Goal: Information Seeking & Learning: Check status

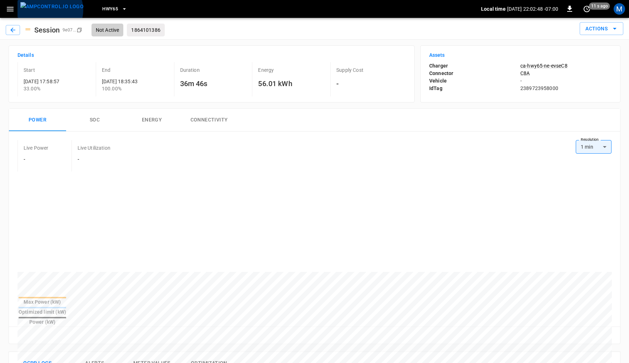
click at [49, 10] on img "menu" at bounding box center [51, 6] width 63 height 9
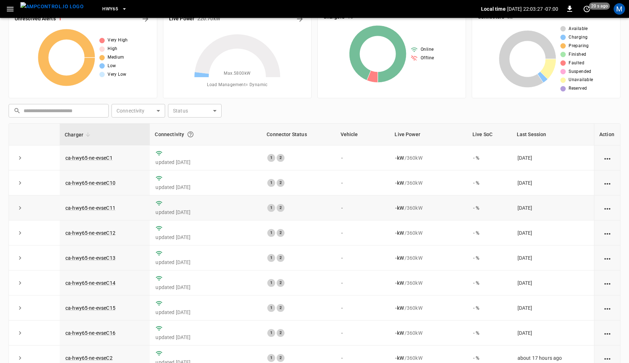
scroll to position [1, 0]
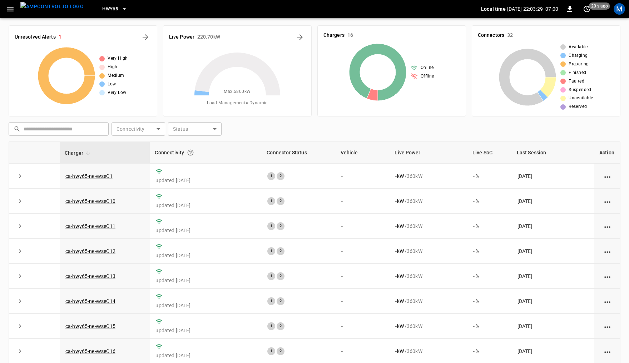
click at [6, 8] on icon "button" at bounding box center [10, 9] width 9 height 9
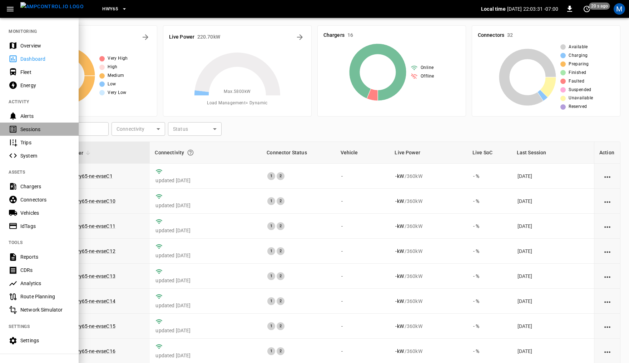
click at [33, 127] on div "Sessions" at bounding box center [45, 129] width 50 height 7
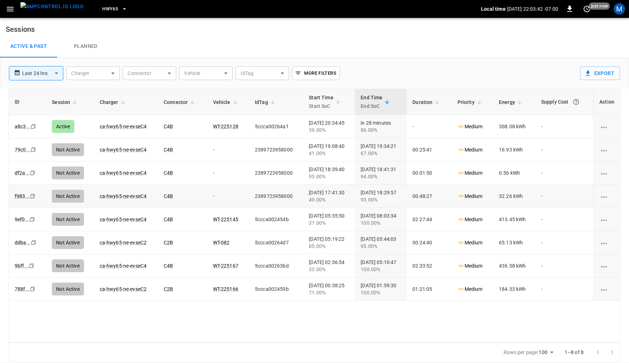
click at [32, 195] on icon "Copy" at bounding box center [33, 196] width 6 height 6
click at [334, 167] on div "[DATE] 18:39:40 93.00%" at bounding box center [329, 173] width 40 height 14
click at [33, 148] on icon "Copy" at bounding box center [33, 150] width 6 height 6
click at [31, 172] on icon "Copy" at bounding box center [33, 173] width 6 height 6
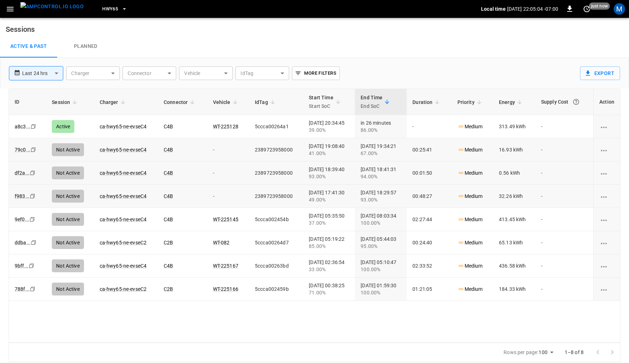
click at [35, 172] on div "Copy" at bounding box center [32, 173] width 7 height 8
click at [123, 125] on link "ca-hwy65-ne-evseC4" at bounding box center [123, 126] width 50 height 9
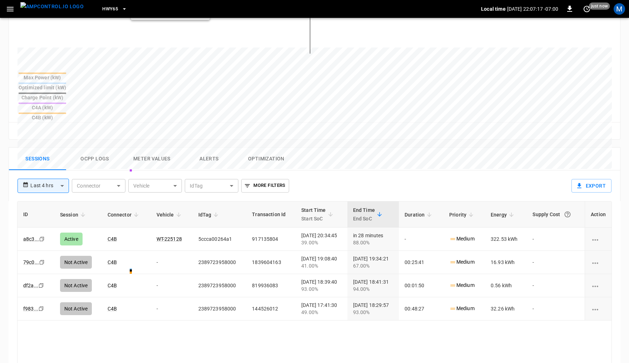
scroll to position [249, 0]
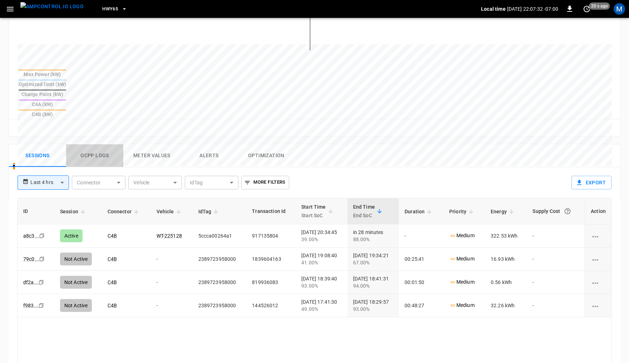
click at [100, 144] on button "Ocpp logs" at bounding box center [94, 155] width 57 height 23
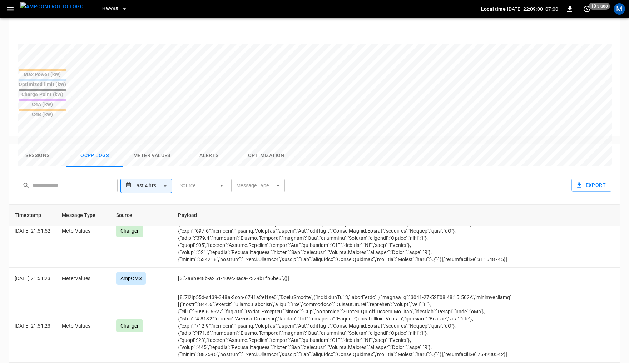
scroll to position [336, 0]
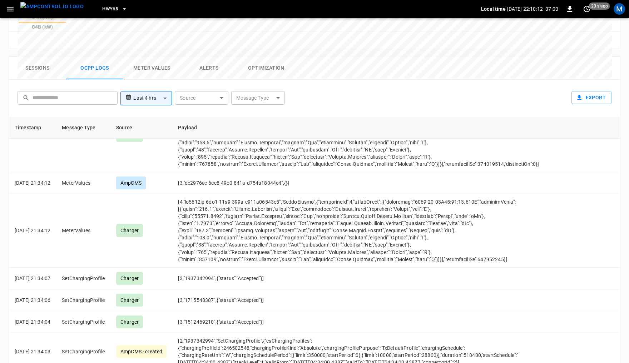
scroll to position [154, 0]
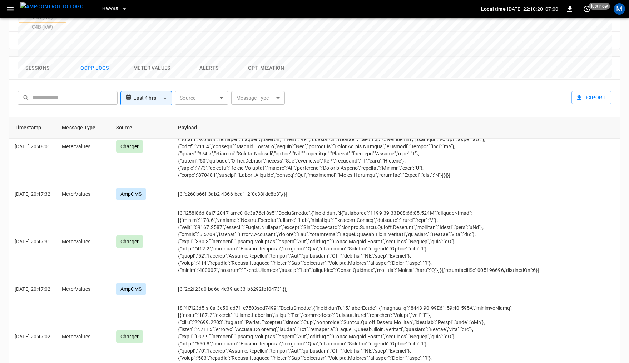
scroll to position [4038, 0]
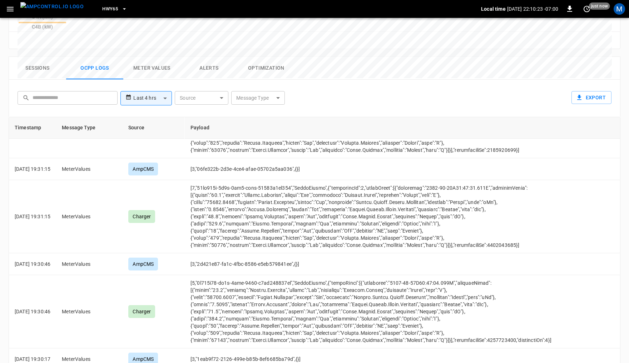
scroll to position [3099, 0]
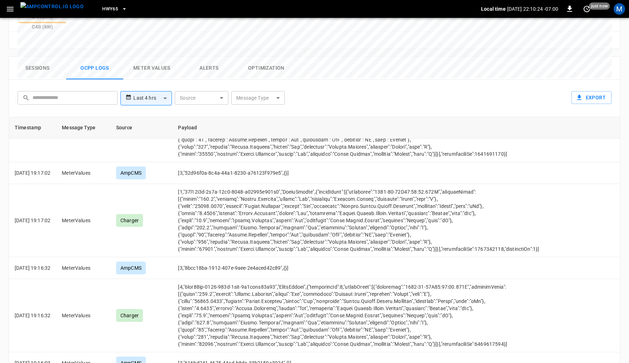
scroll to position [4038, 0]
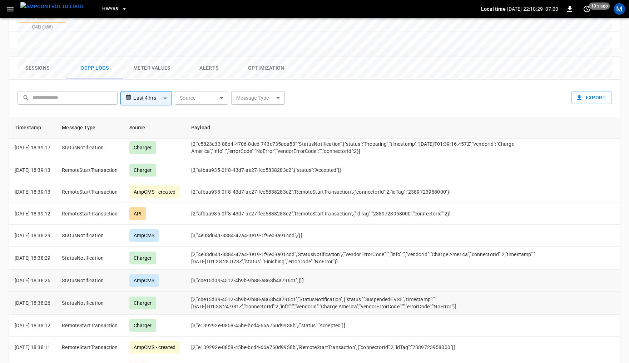
scroll to position [336, 0]
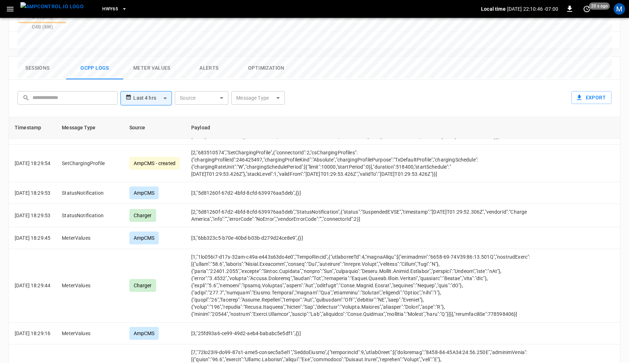
scroll to position [1051, 0]
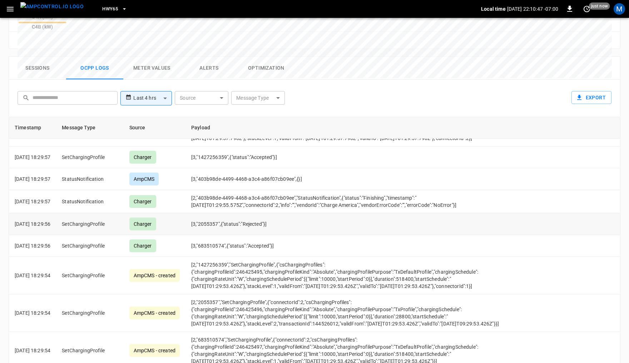
click at [264, 213] on td "[3,"2055357",{"status":"Rejected"}]" at bounding box center [371, 224] width 373 height 22
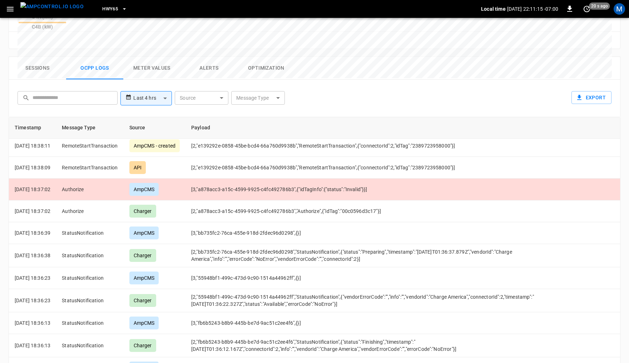
scroll to position [357, 0]
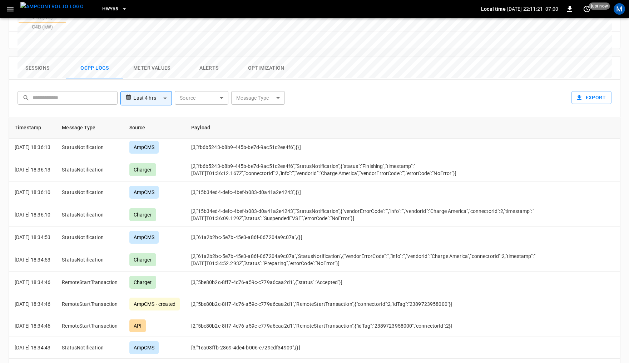
click at [40, 57] on button "Sessions" at bounding box center [37, 68] width 57 height 23
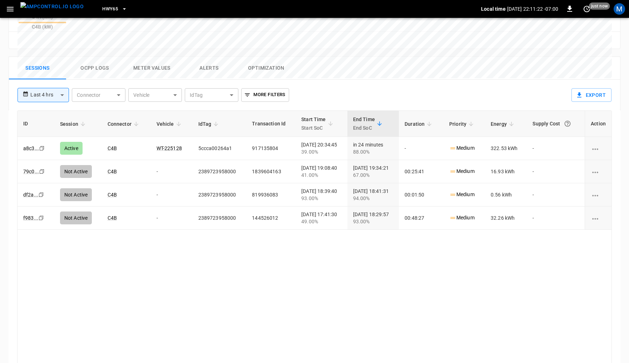
scroll to position [329, 0]
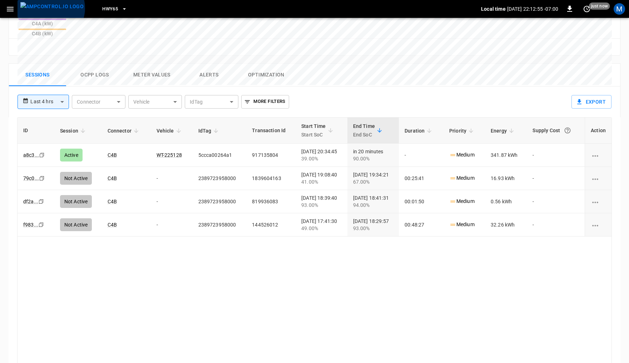
click at [50, 8] on img "menu" at bounding box center [51, 6] width 63 height 9
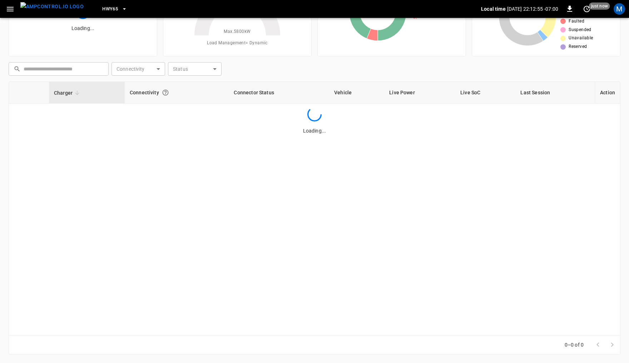
scroll to position [61, 0]
